Goal: Task Accomplishment & Management: Complete application form

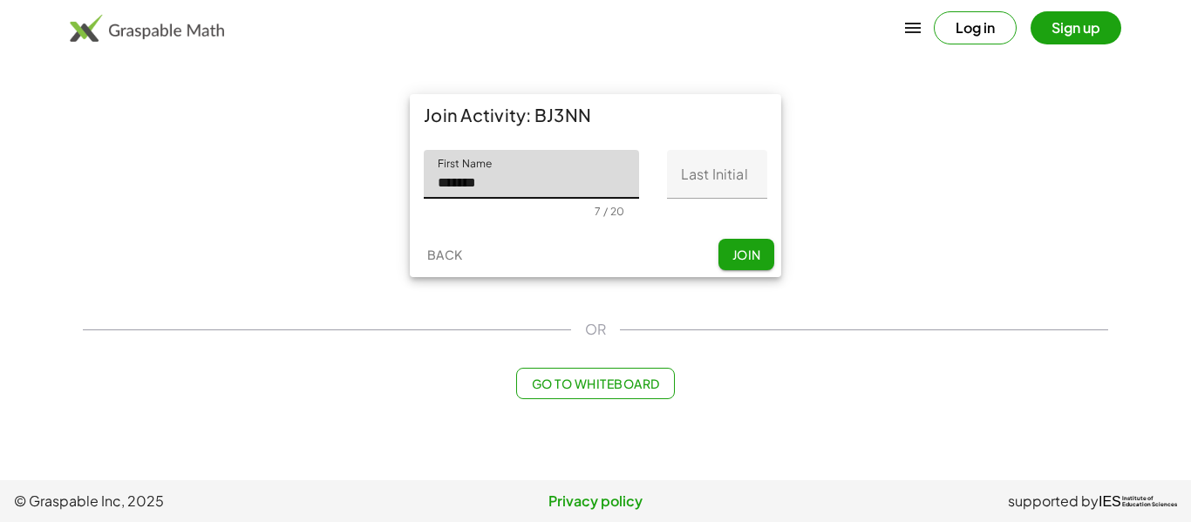
type input "*******"
click at [703, 183] on input "Last Initial" at bounding box center [717, 174] width 100 height 49
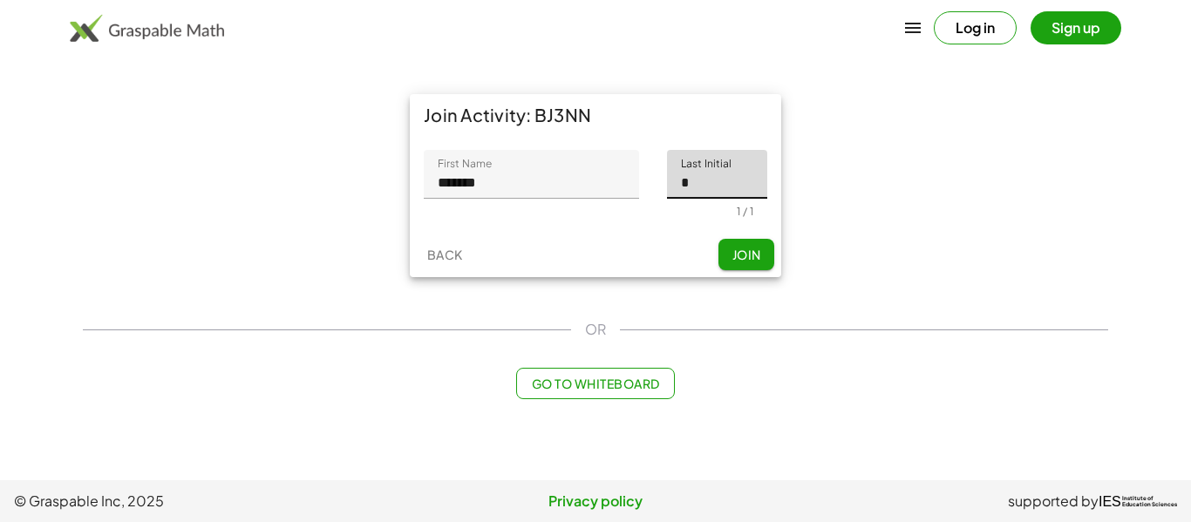
type input "*"
click at [756, 251] on span "Join" at bounding box center [745, 255] width 29 height 16
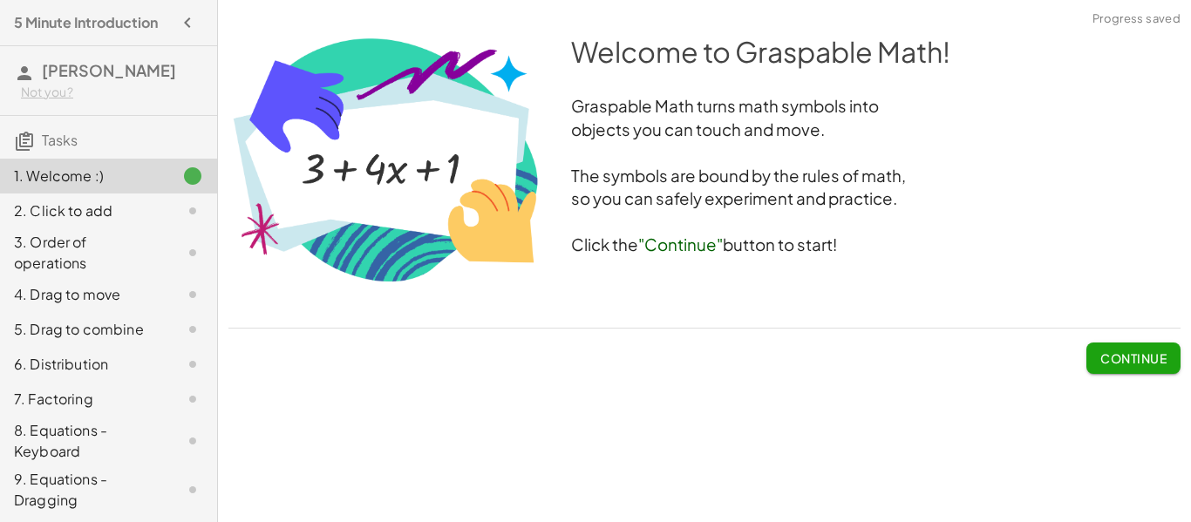
click at [1128, 363] on span "Continue" at bounding box center [1133, 358] width 66 height 16
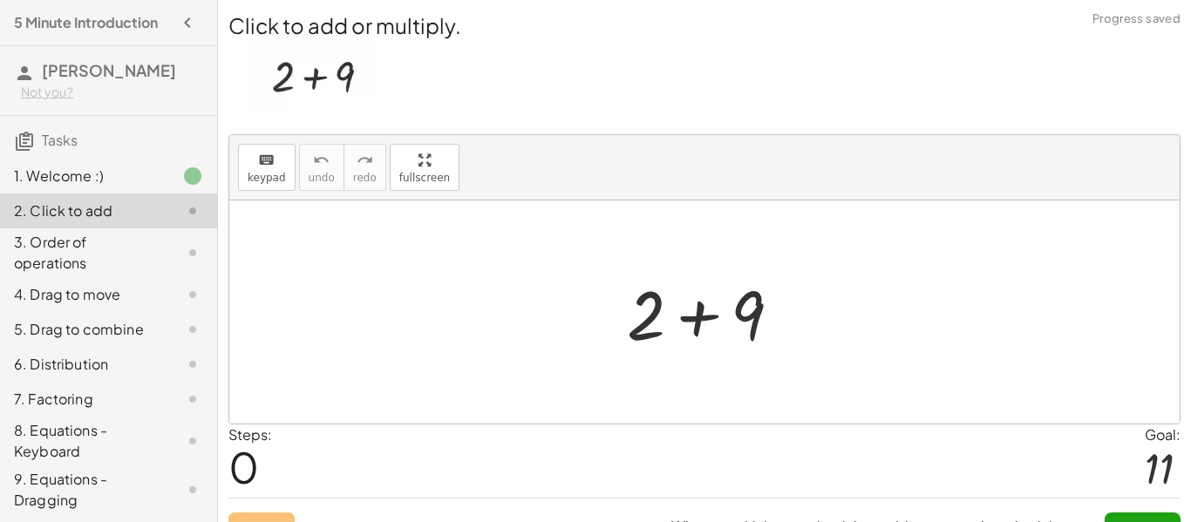
scroll to position [32, 0]
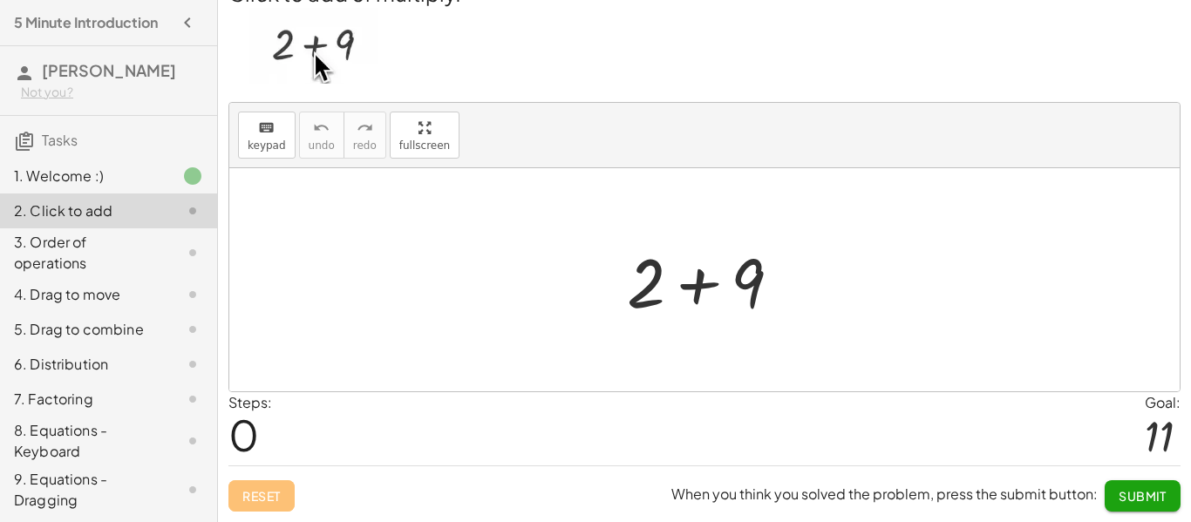
click at [1131, 493] on span "Submit" at bounding box center [1142, 496] width 48 height 16
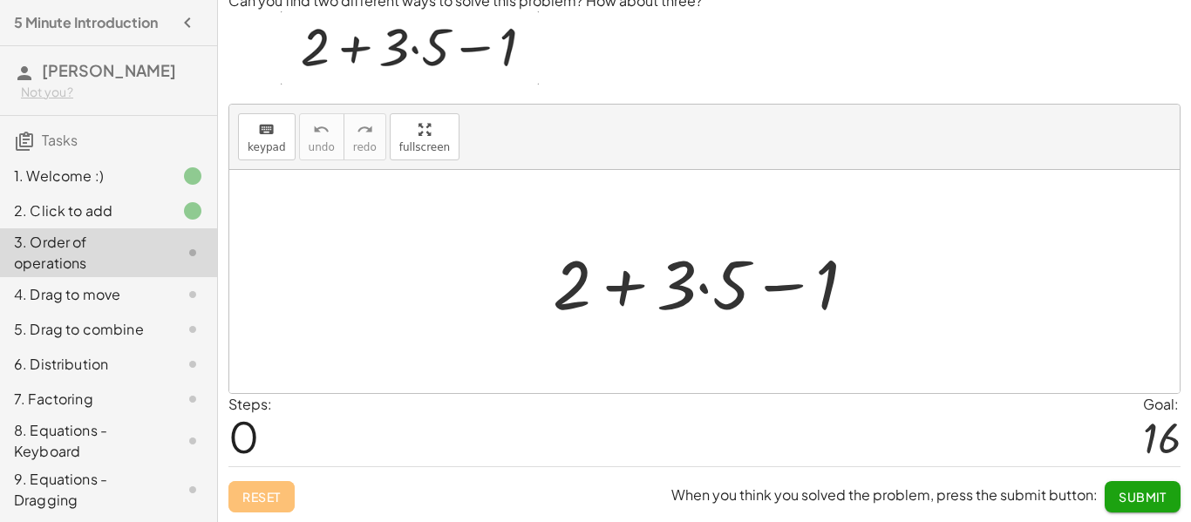
scroll to position [50, 0]
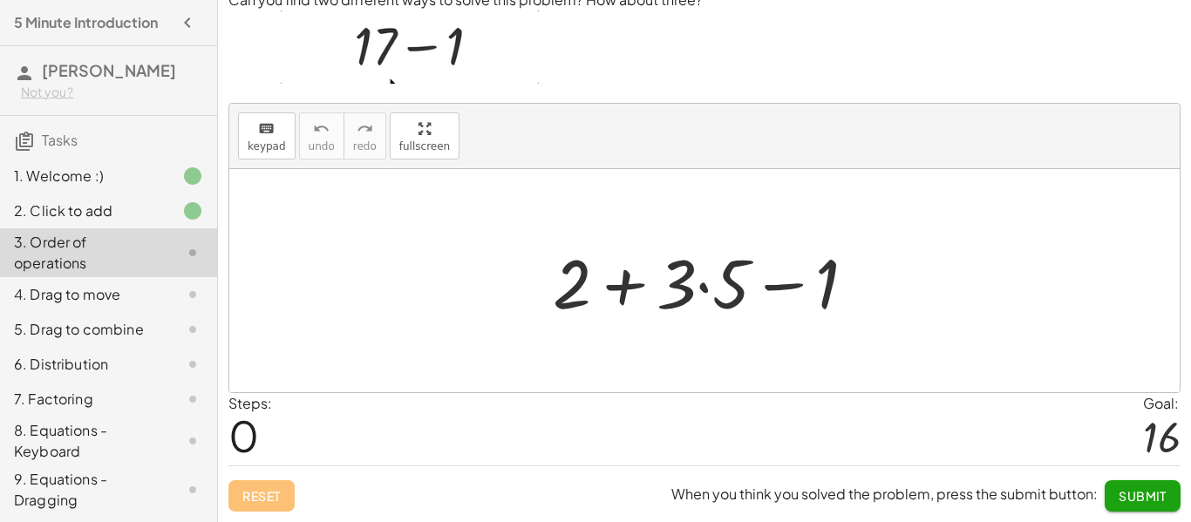
click at [1130, 494] on span "Submit" at bounding box center [1142, 496] width 48 height 16
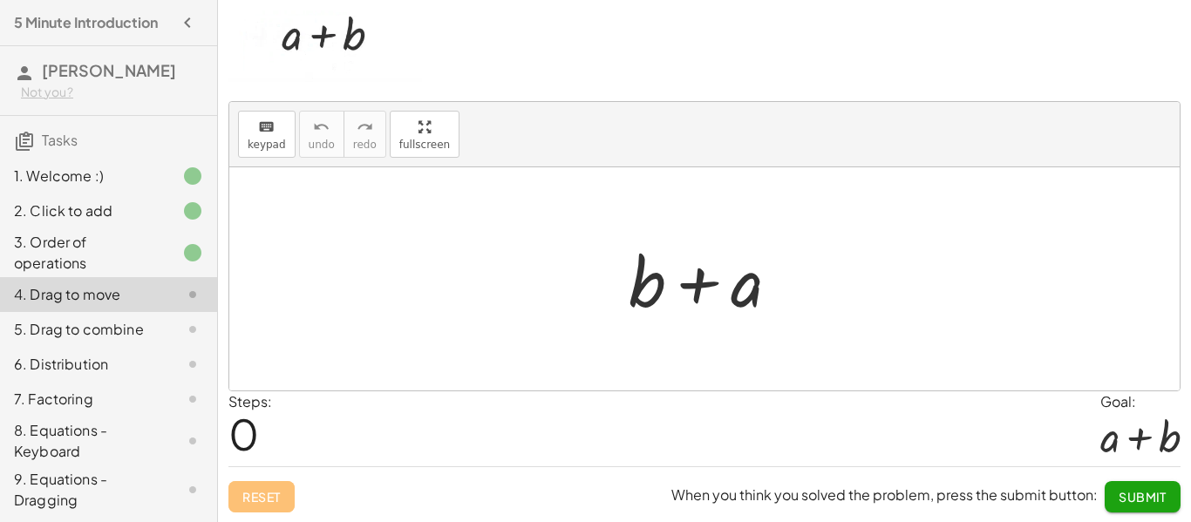
click at [1130, 494] on span "Submit" at bounding box center [1142, 497] width 48 height 16
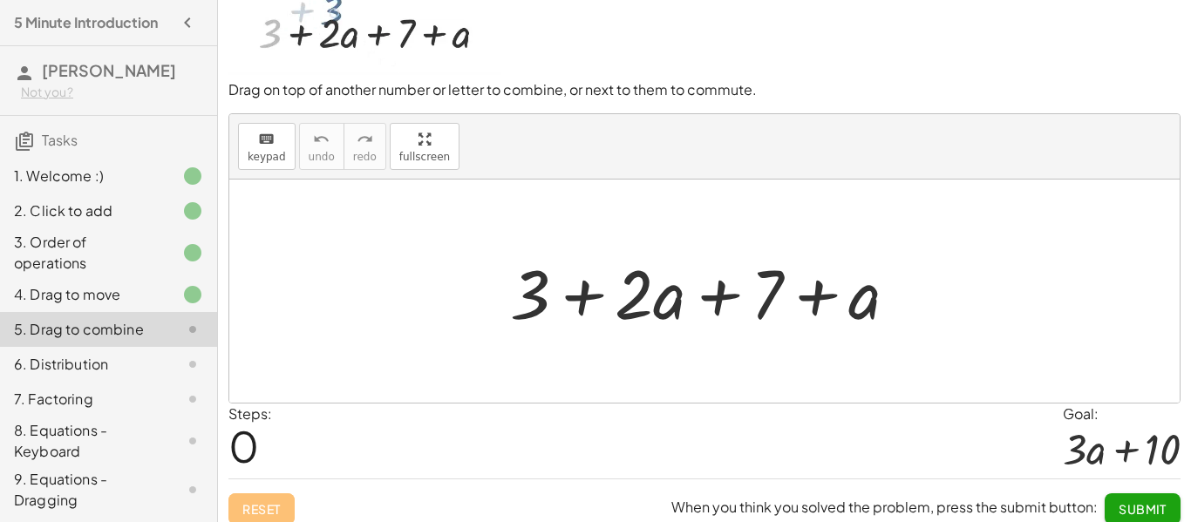
click at [1130, 494] on button "Submit" at bounding box center [1142, 508] width 76 height 31
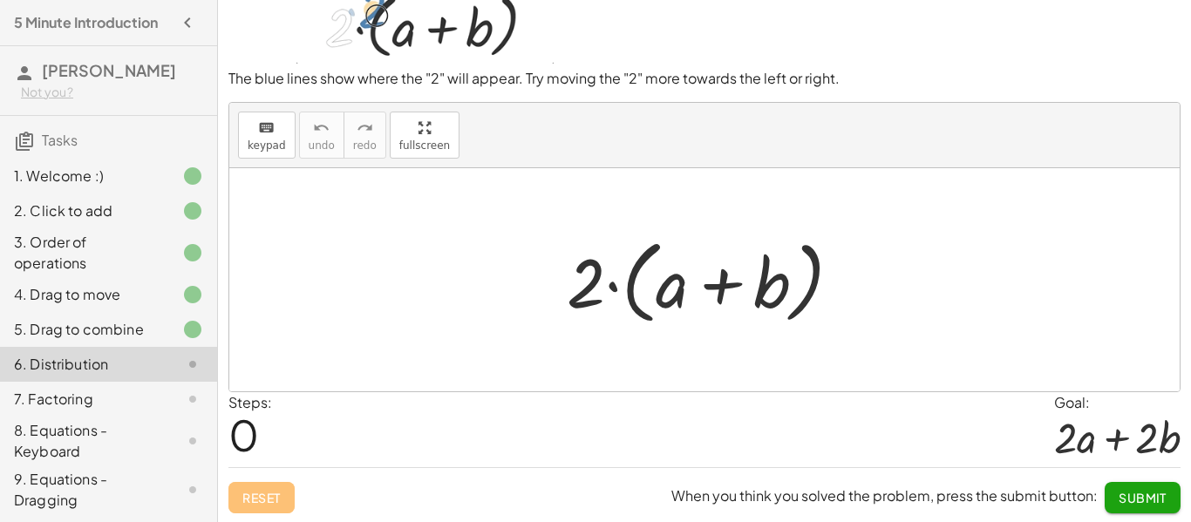
click at [1130, 494] on span "Submit" at bounding box center [1142, 498] width 48 height 16
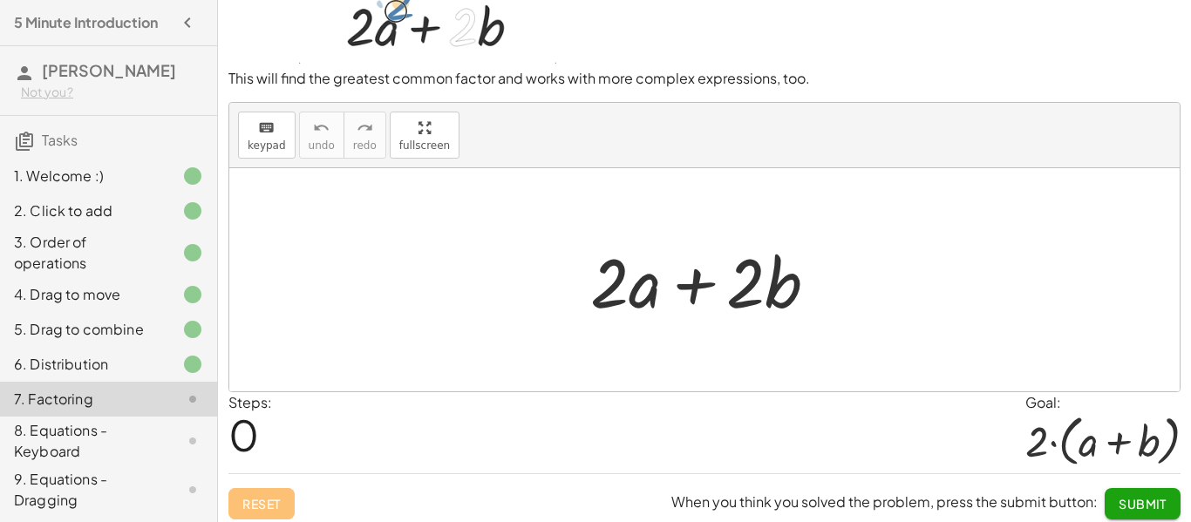
click at [1130, 494] on button "Submit" at bounding box center [1142, 503] width 76 height 31
click at [1130, 494] on button "Continue" at bounding box center [1133, 503] width 94 height 31
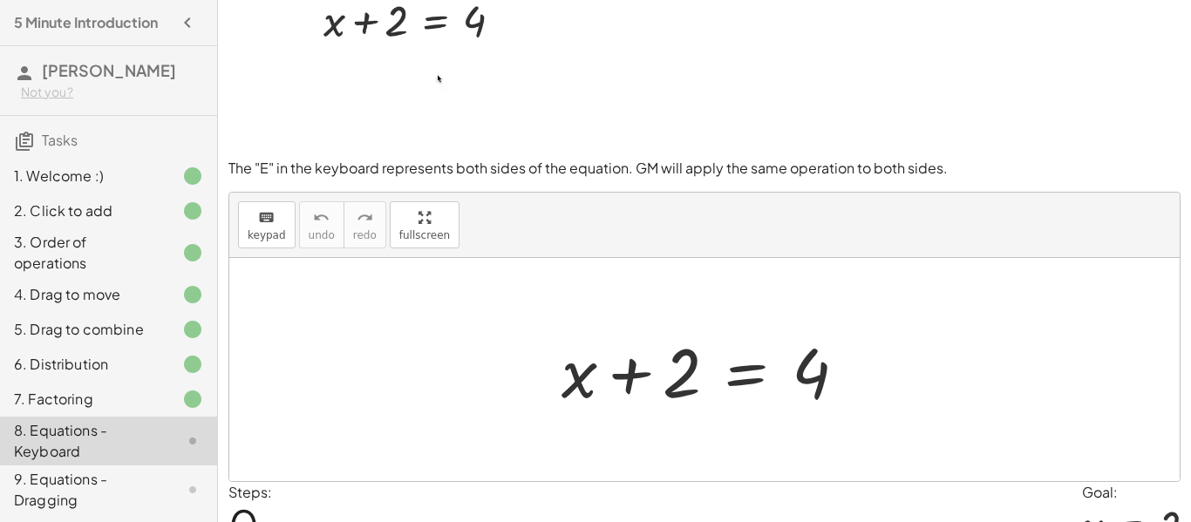
scroll to position [139, 0]
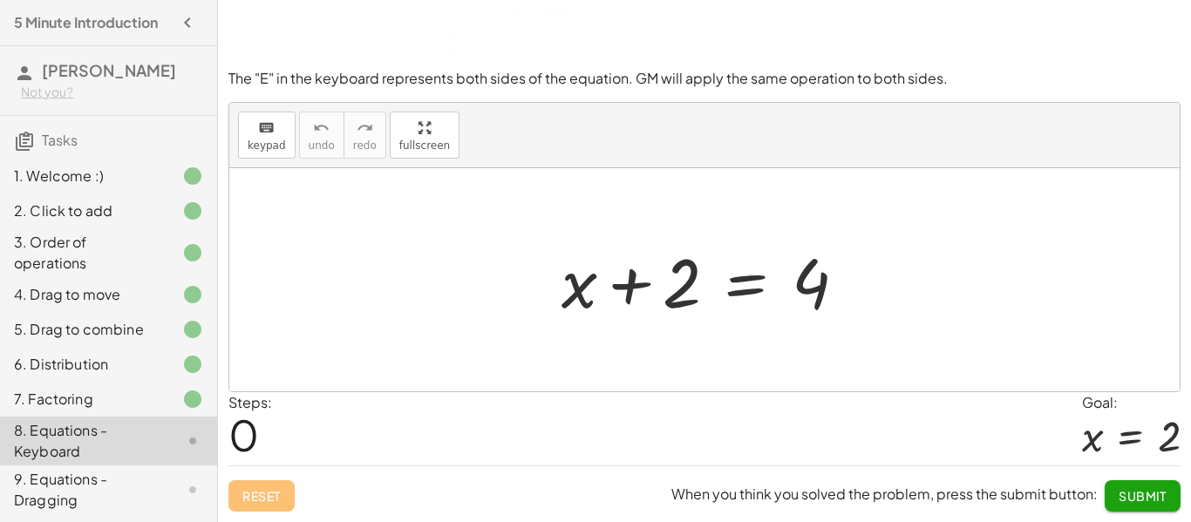
click at [1129, 501] on span "Submit" at bounding box center [1142, 496] width 48 height 16
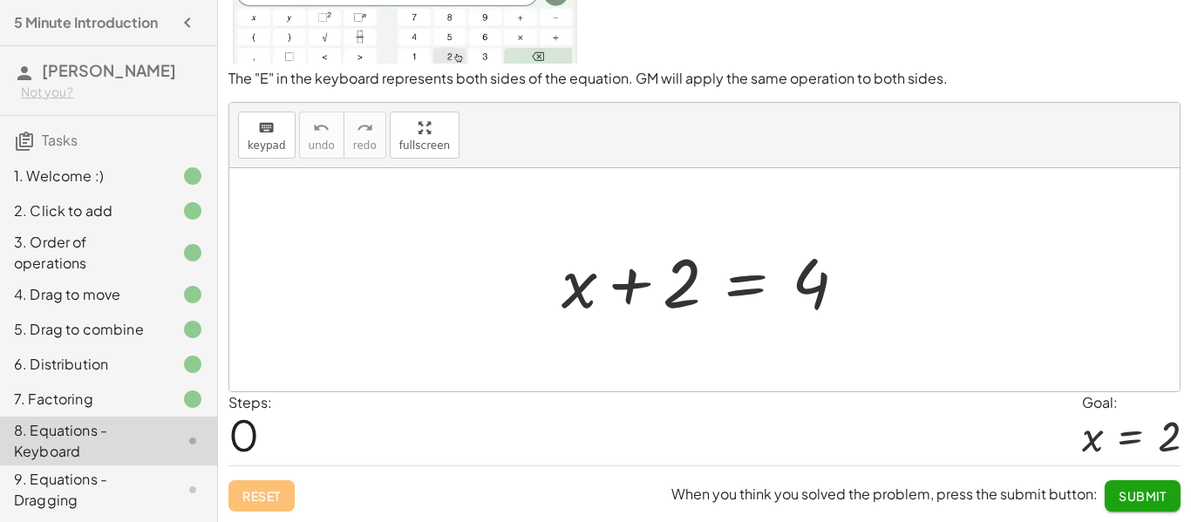
scroll to position [129, 0]
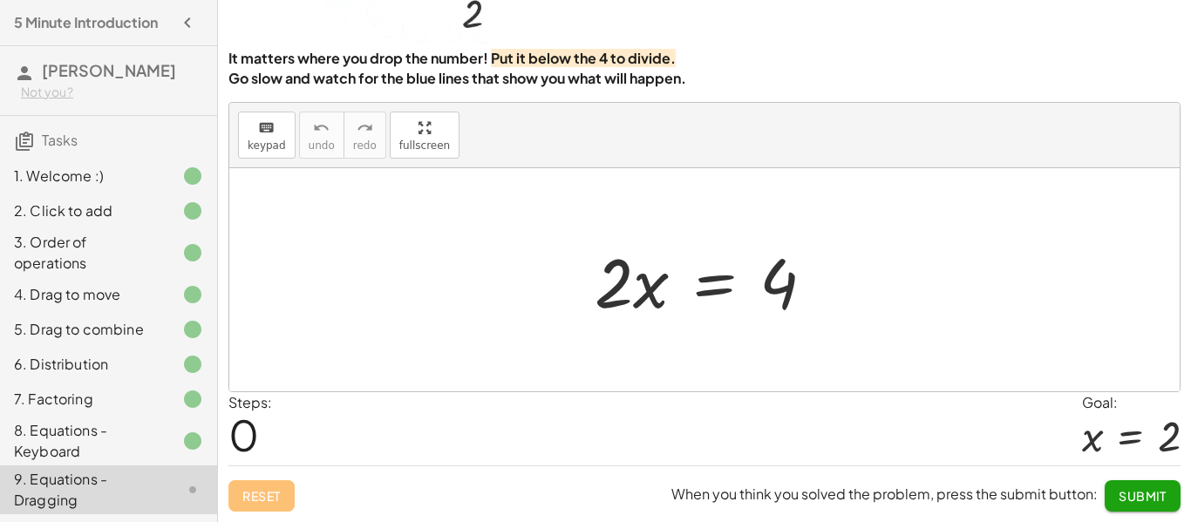
click at [1129, 501] on span "Submit" at bounding box center [1142, 496] width 48 height 16
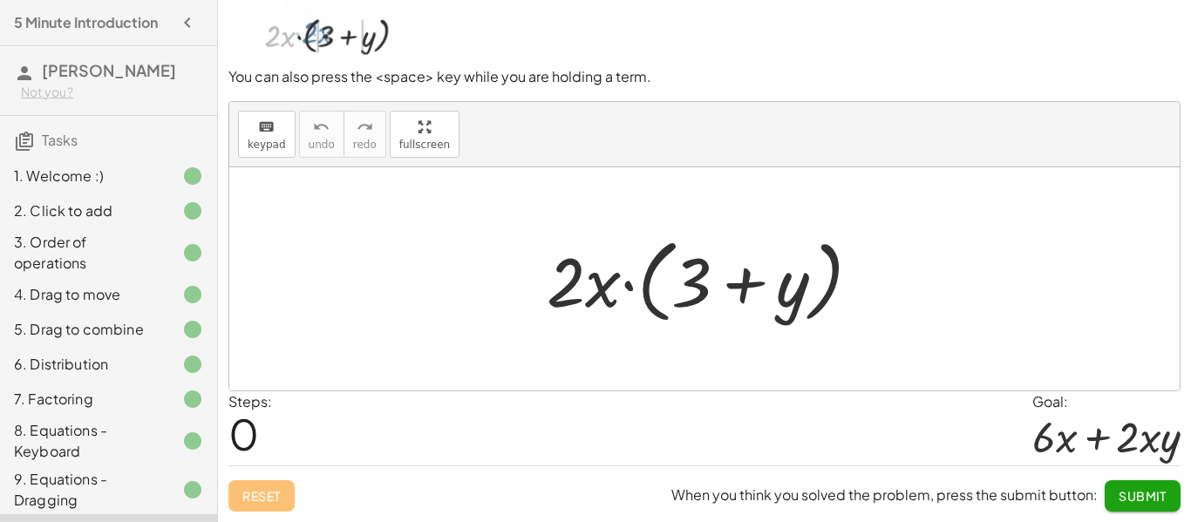
click at [1129, 501] on span "Submit" at bounding box center [1142, 496] width 48 height 16
click at [1129, 501] on span "Continue" at bounding box center [1133, 496] width 66 height 16
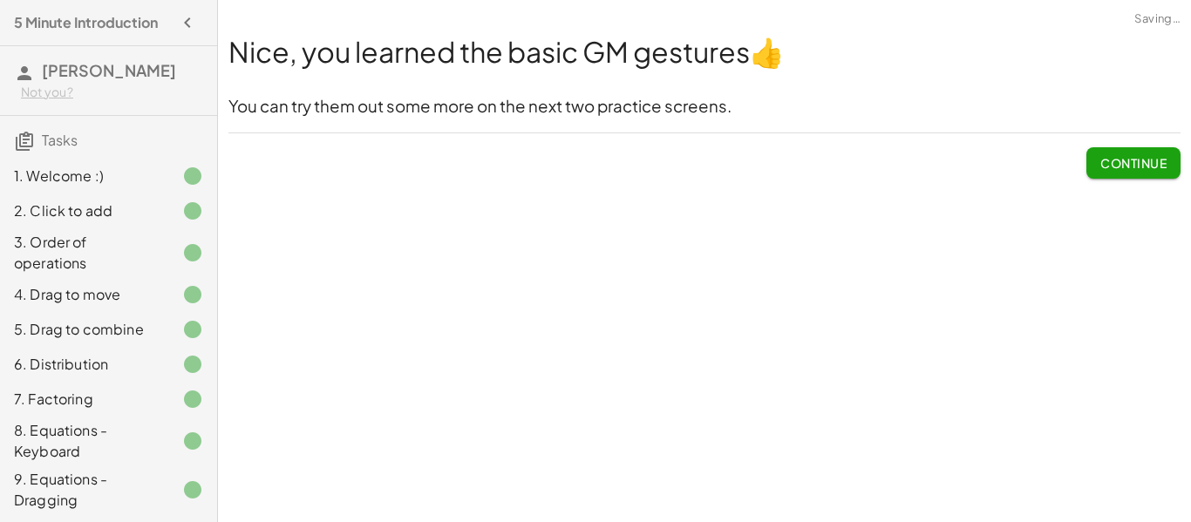
scroll to position [0, 0]
click at [1126, 152] on button "Continue" at bounding box center [1133, 162] width 94 height 31
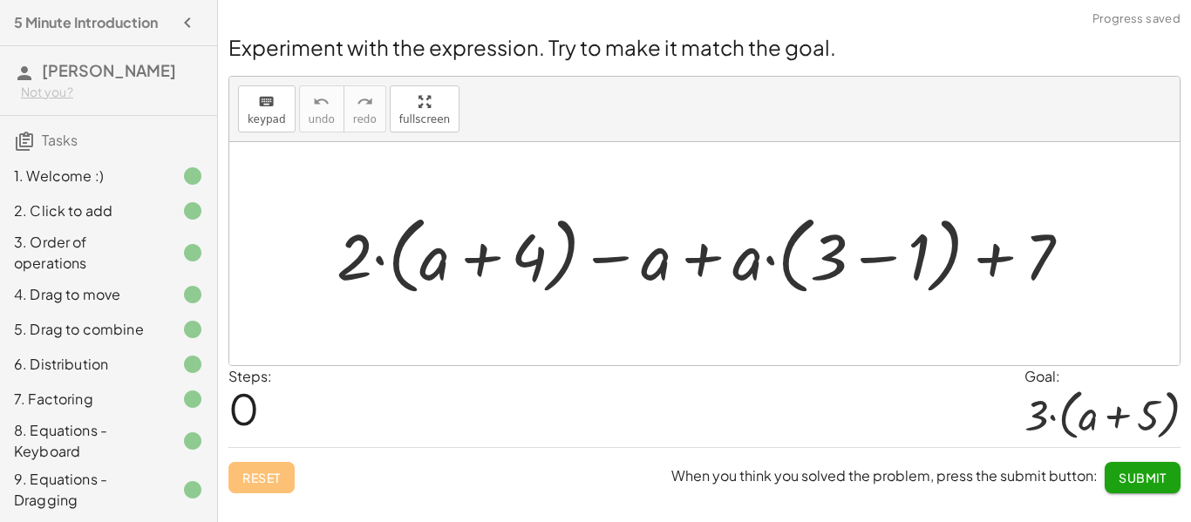
click at [1124, 470] on span "Submit" at bounding box center [1142, 478] width 48 height 16
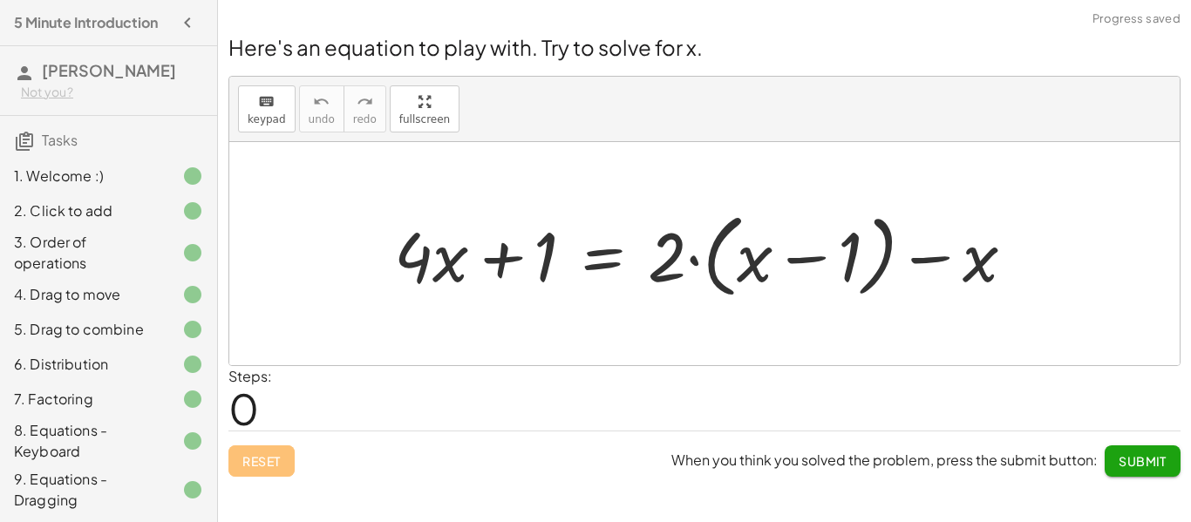
click at [1124, 470] on button "Submit" at bounding box center [1142, 460] width 76 height 31
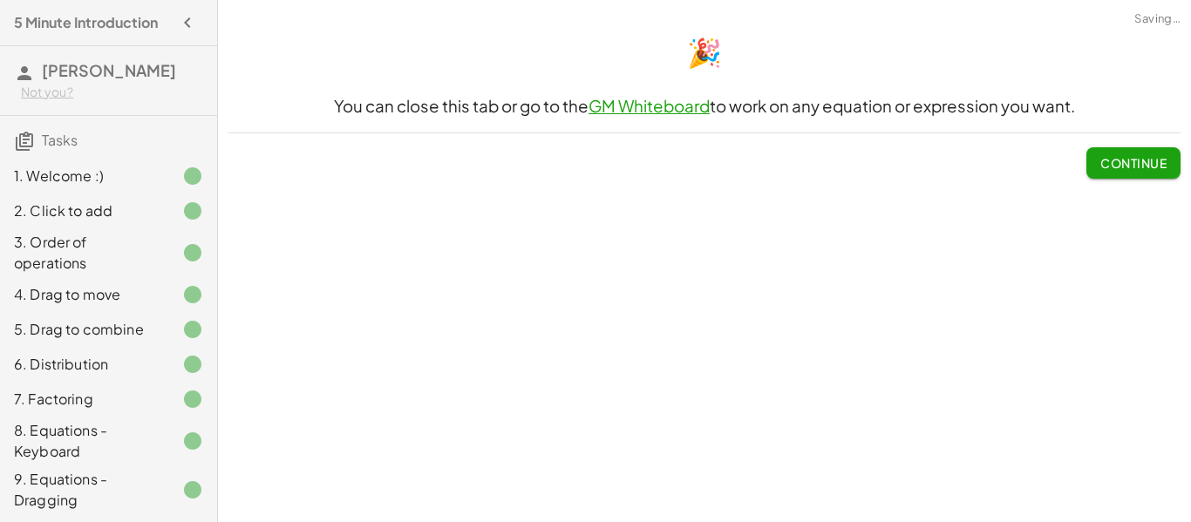
click at [1106, 160] on span "Continue" at bounding box center [1133, 163] width 66 height 16
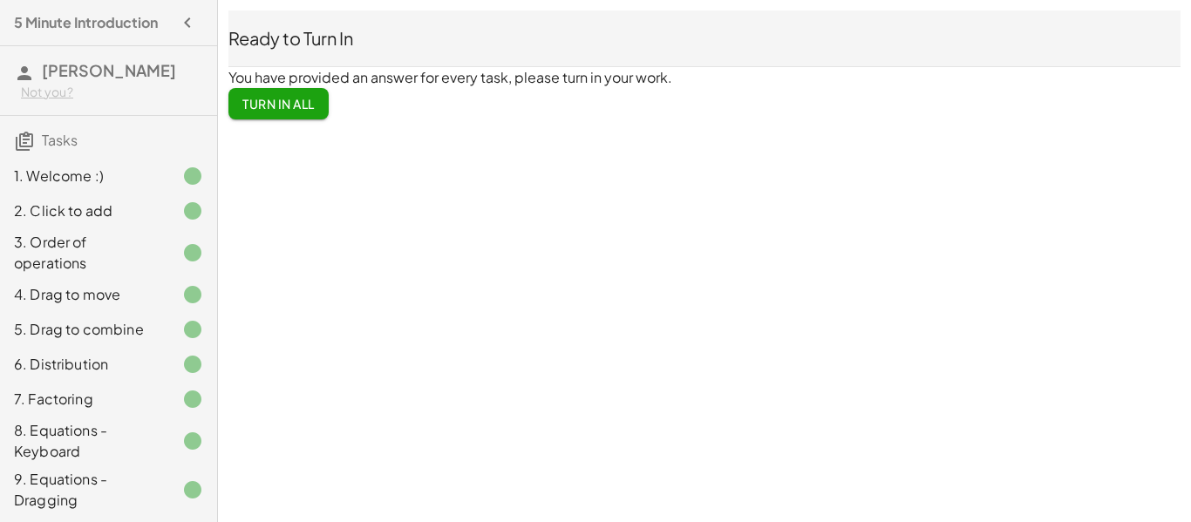
click at [269, 99] on span "Turn In All" at bounding box center [278, 104] width 72 height 16
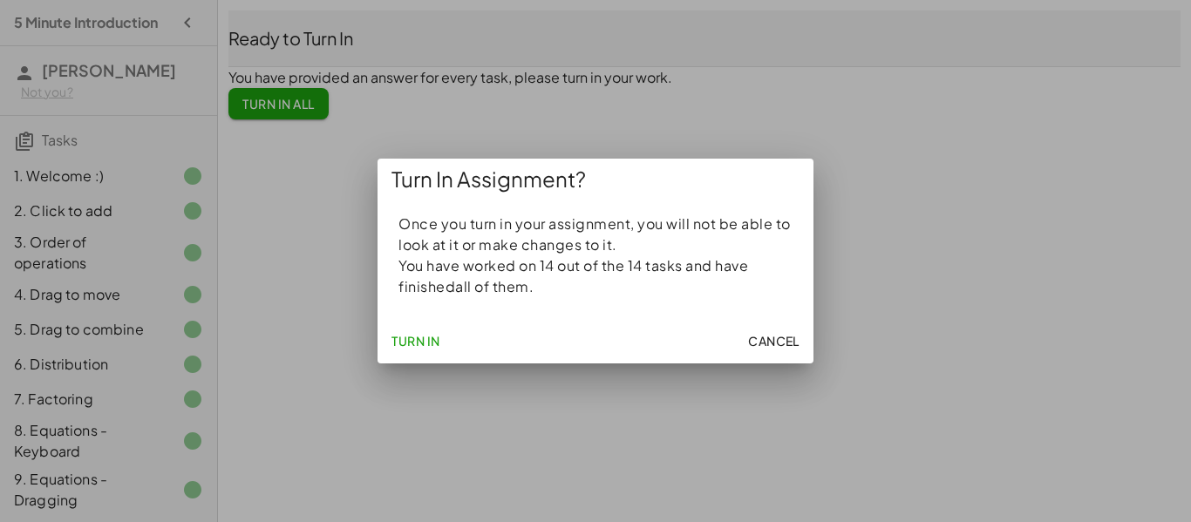
click at [424, 343] on span "Turn In" at bounding box center [415, 341] width 49 height 16
